Goal: Task Accomplishment & Management: Use online tool/utility

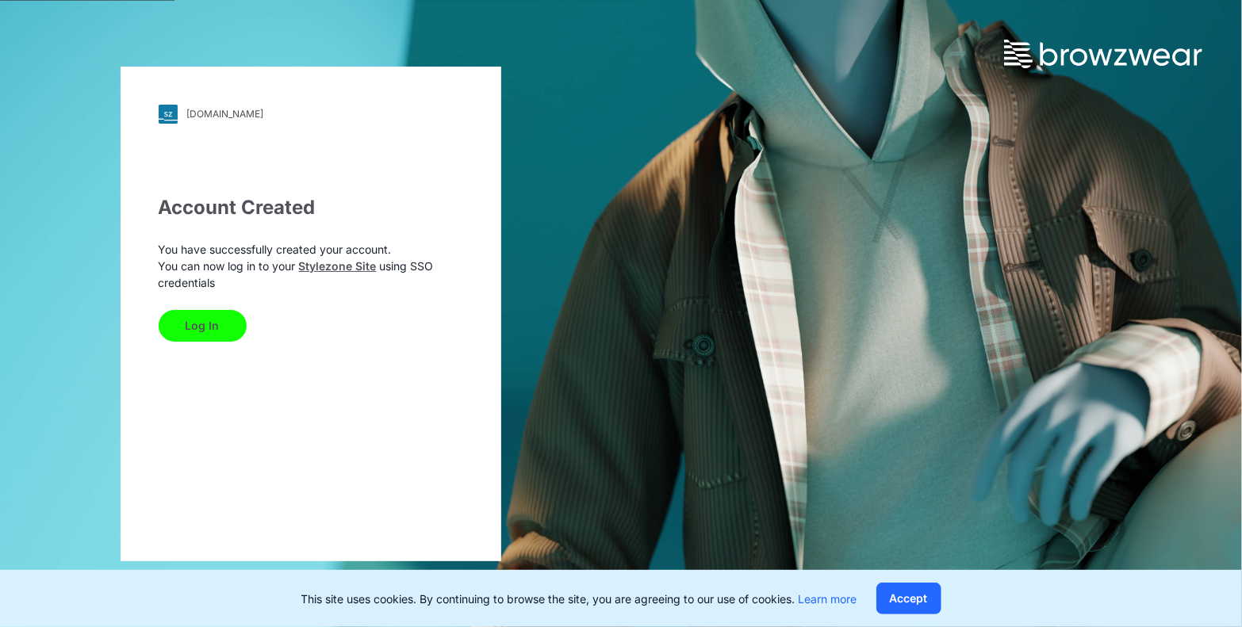
drag, startPoint x: 905, startPoint y: 598, endPoint x: 897, endPoint y: 592, distance: 9.7
click at [905, 599] on button "Accept" at bounding box center [908, 599] width 65 height 32
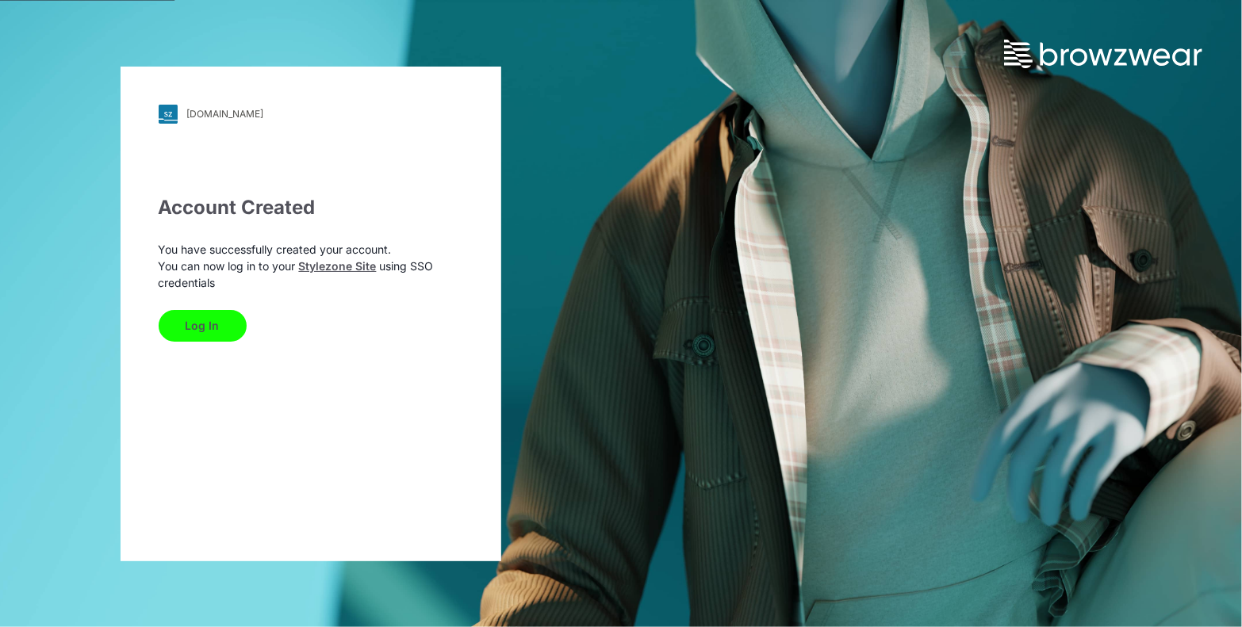
click at [340, 268] on link "Stylezone Site" at bounding box center [338, 265] width 78 height 13
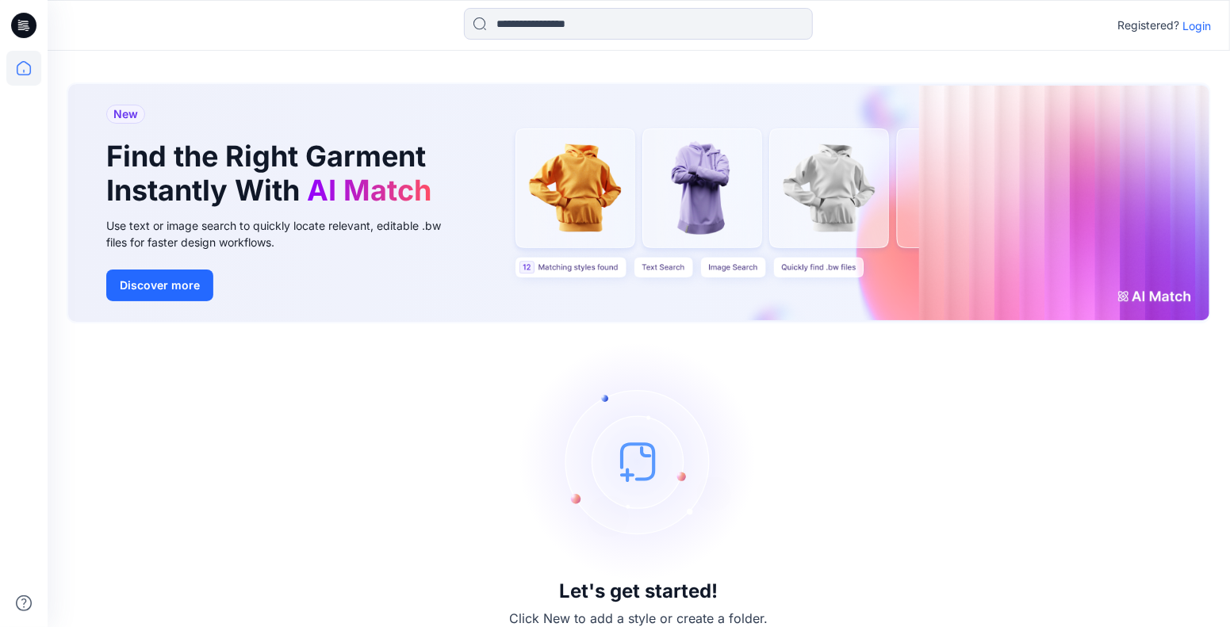
click at [17, 29] on icon at bounding box center [23, 25] width 25 height 25
click at [1203, 24] on p "Login" at bounding box center [1196, 25] width 29 height 17
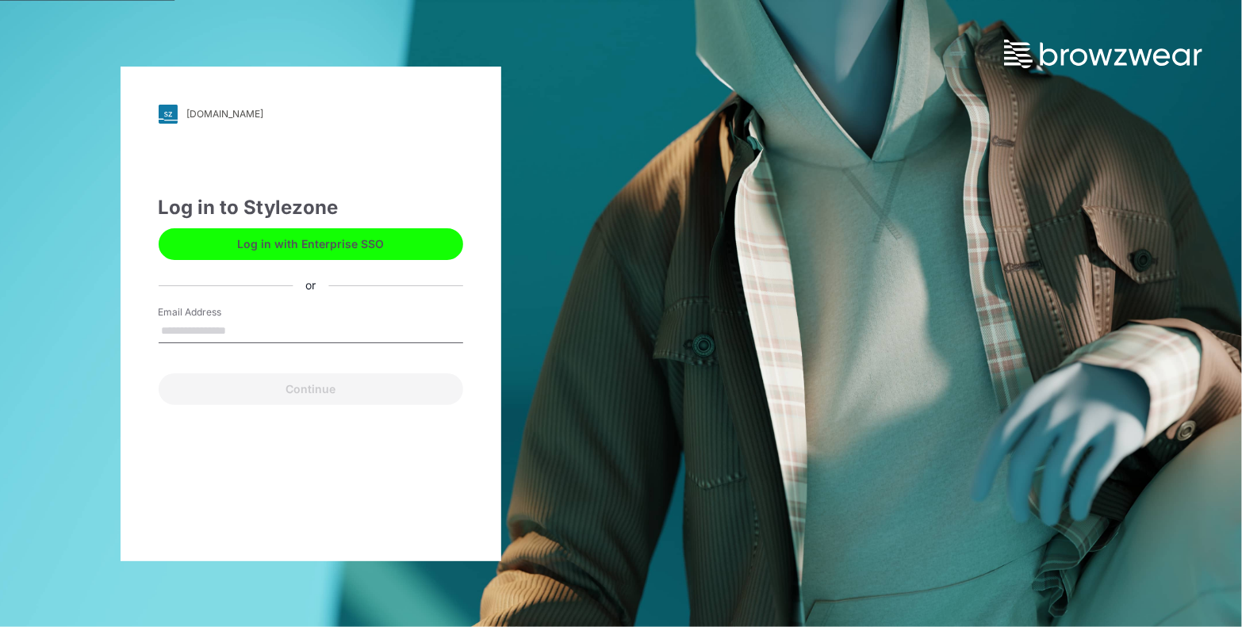
click at [270, 236] on button "Log in with Enterprise SSO" at bounding box center [311, 244] width 304 height 32
click at [202, 327] on input "Email Address" at bounding box center [311, 332] width 304 height 24
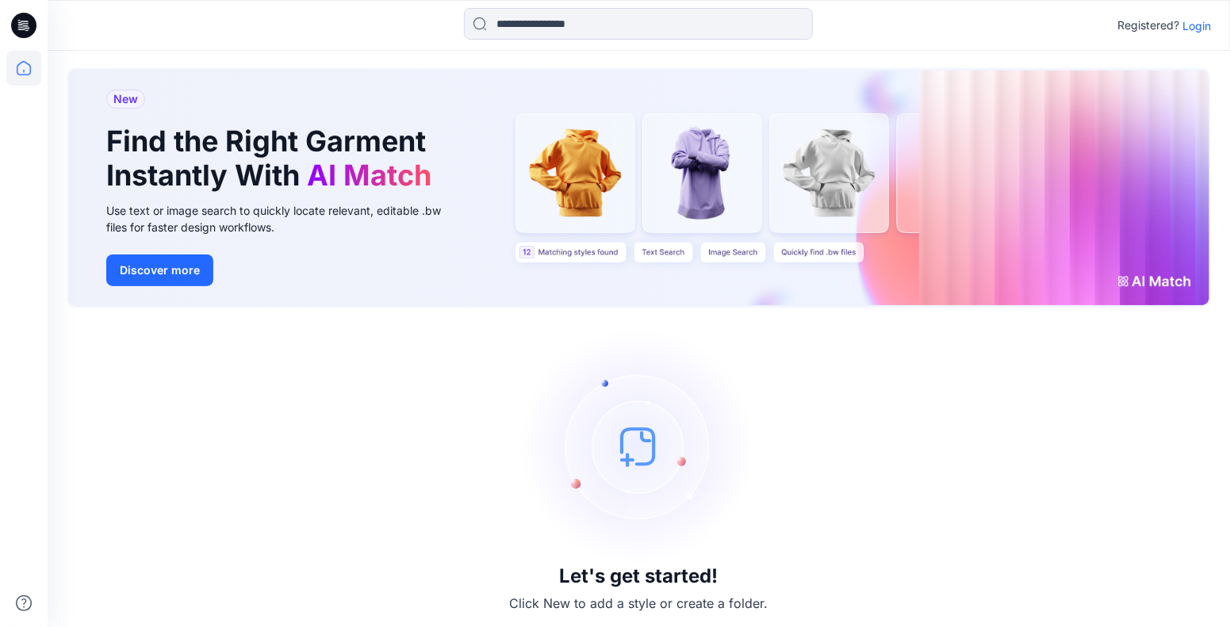
scroll to position [19, 0]
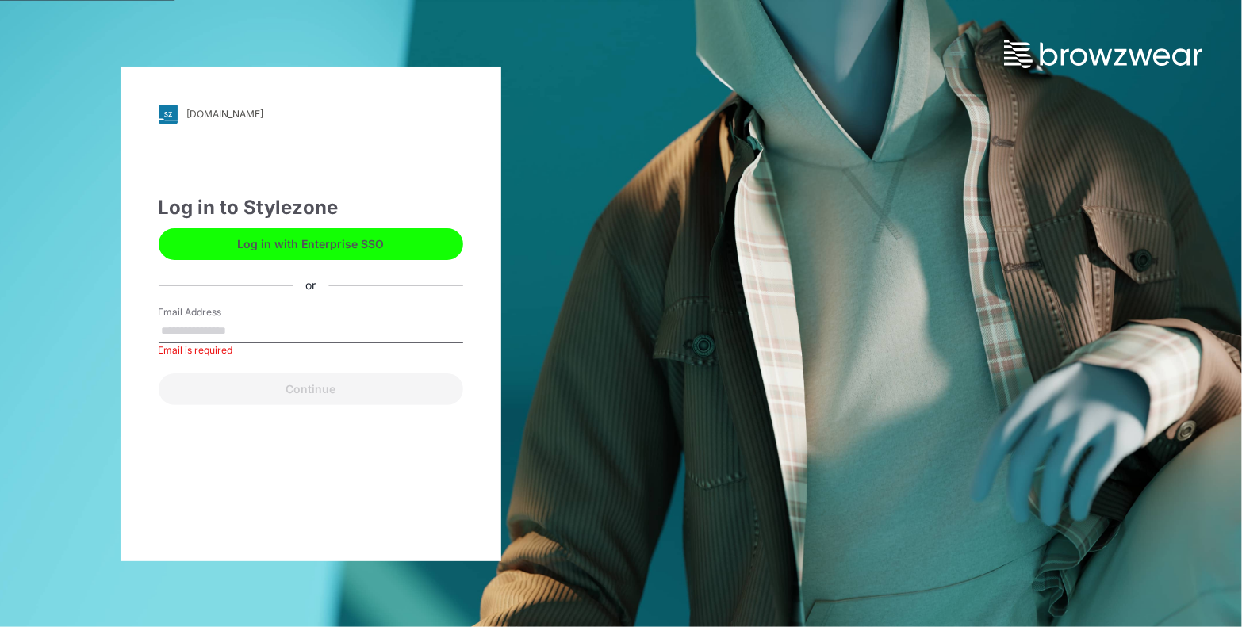
click at [254, 249] on button "Log in with Enterprise SSO" at bounding box center [311, 244] width 304 height 32
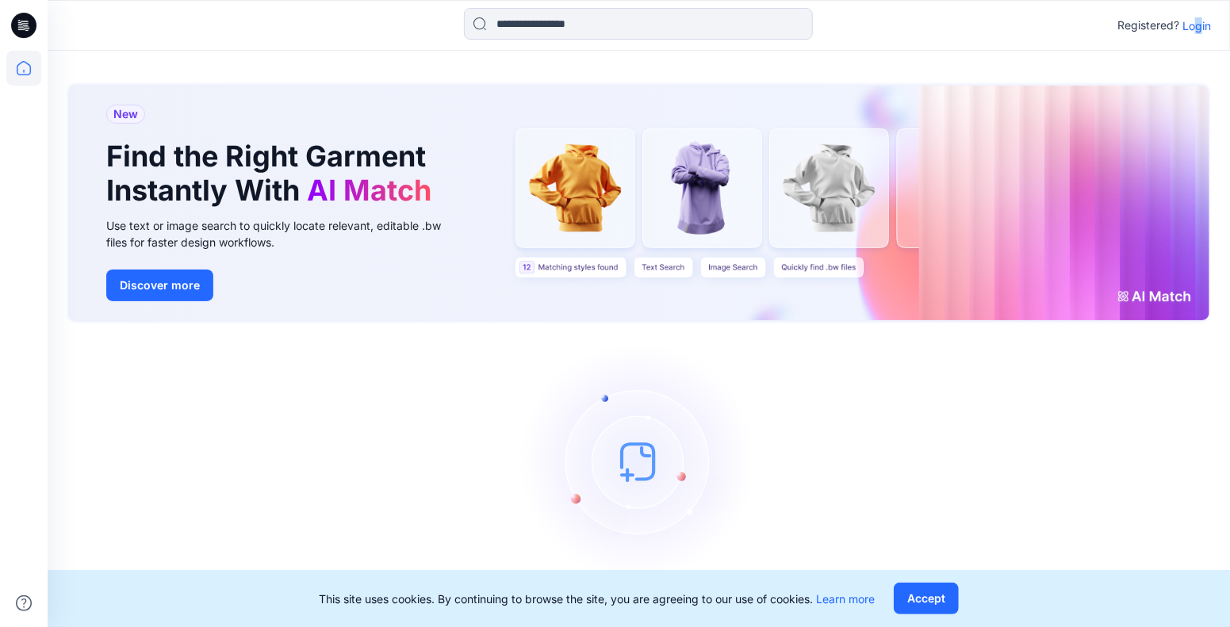
click at [1198, 26] on p "Login" at bounding box center [1196, 25] width 29 height 17
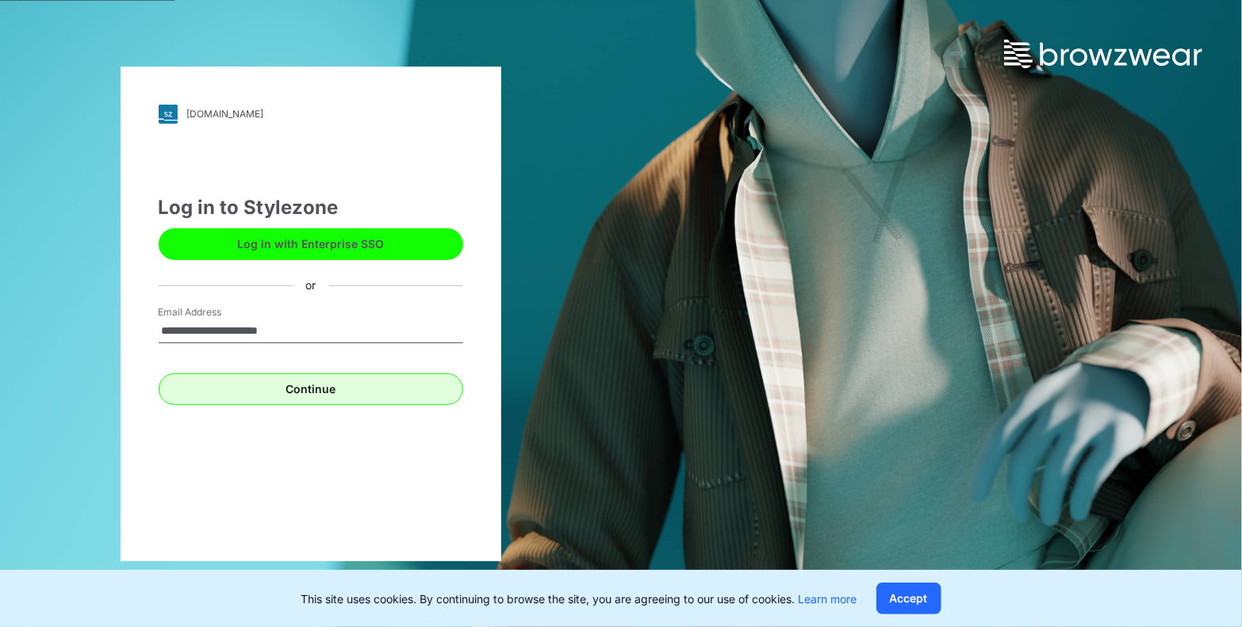
type input "**********"
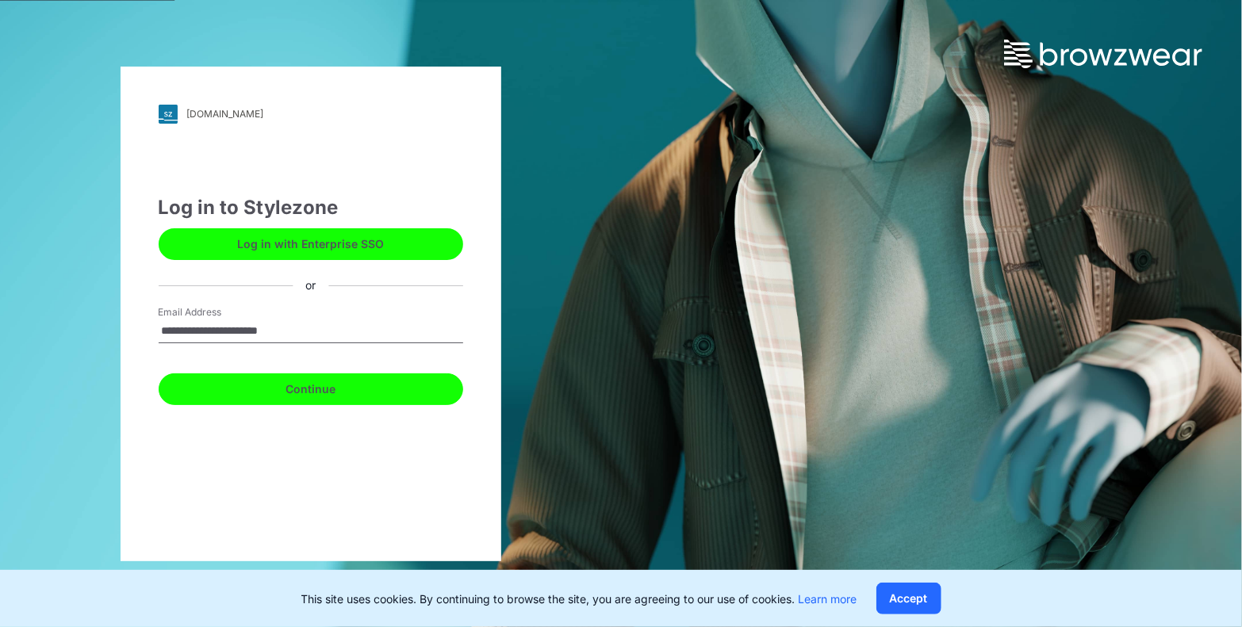
click at [368, 385] on button "Continue" at bounding box center [311, 389] width 304 height 32
click at [305, 391] on button "Continue" at bounding box center [311, 389] width 304 height 32
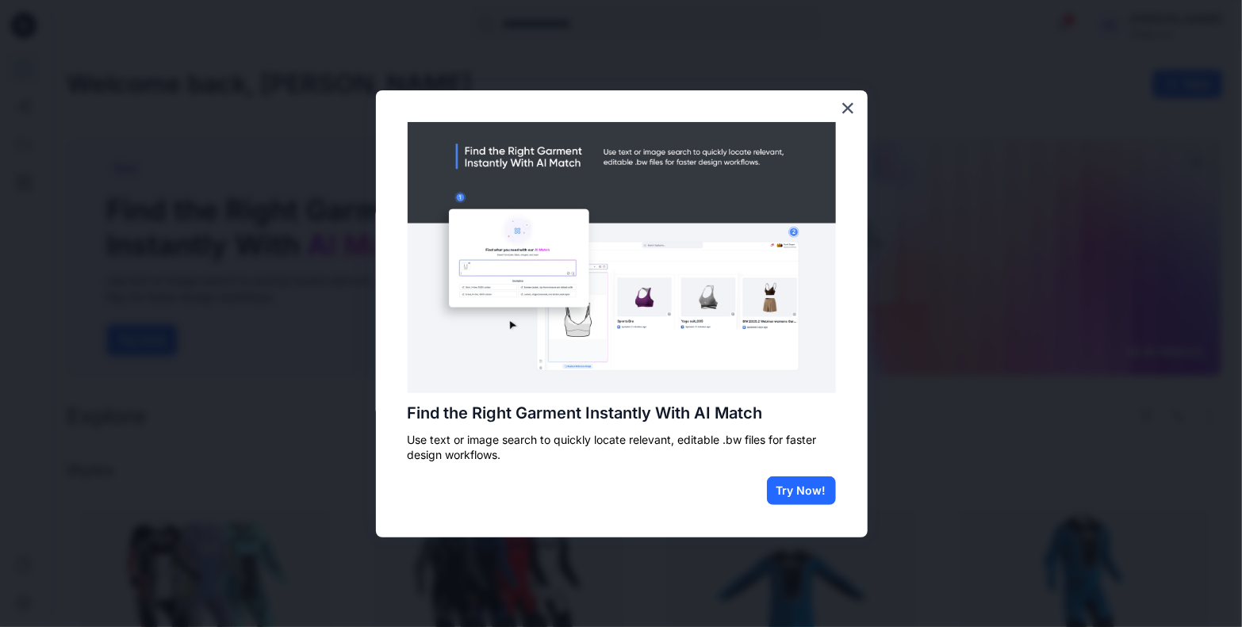
drag, startPoint x: 785, startPoint y: 487, endPoint x: 764, endPoint y: 475, distance: 24.5
click at [786, 487] on button "Try Now!" at bounding box center [801, 491] width 69 height 29
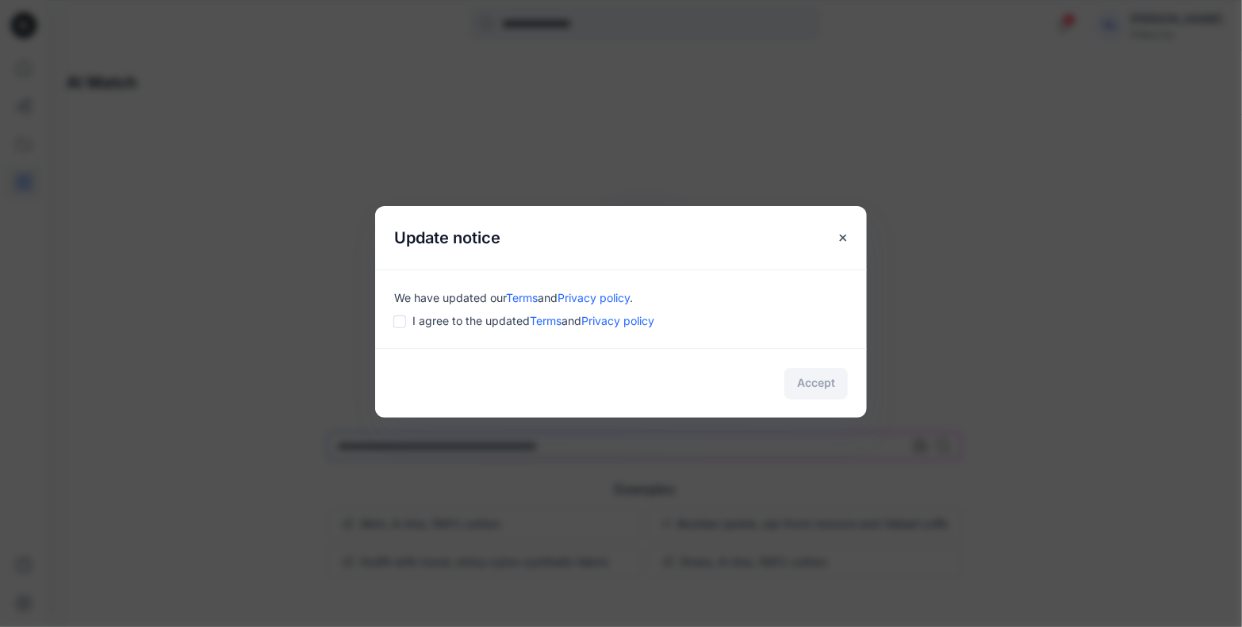
click at [1075, 167] on div "Update notice We have updated our Terms and Privacy policy . I agree to the upd…" at bounding box center [621, 313] width 1242 height 627
